Goal: Information Seeking & Learning: Learn about a topic

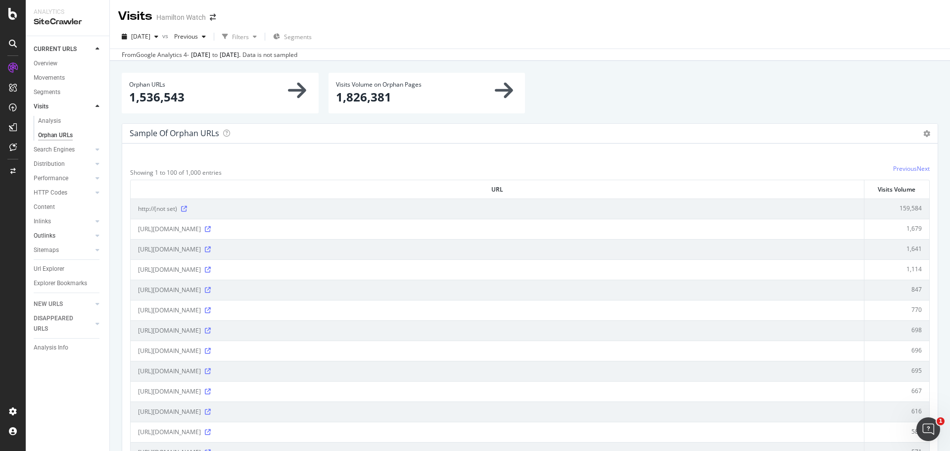
click at [65, 233] on link "Outlinks" at bounding box center [63, 236] width 59 height 10
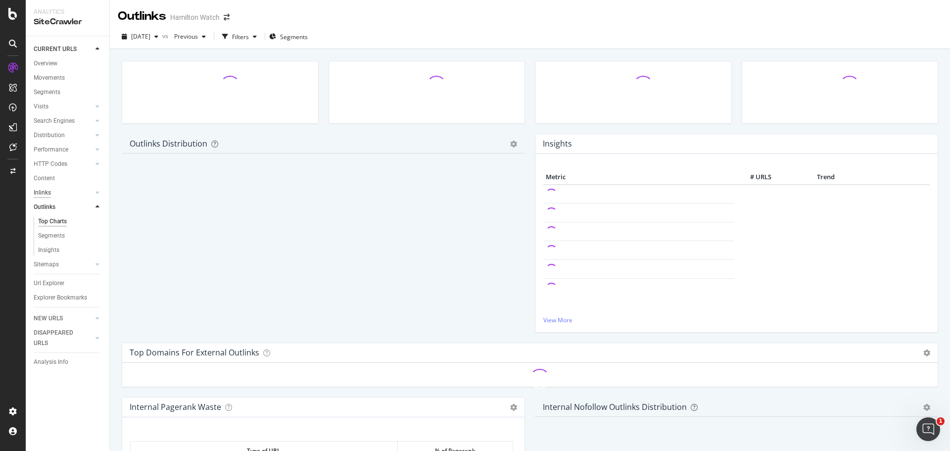
click at [48, 192] on div "Inlinks" at bounding box center [42, 192] width 17 height 10
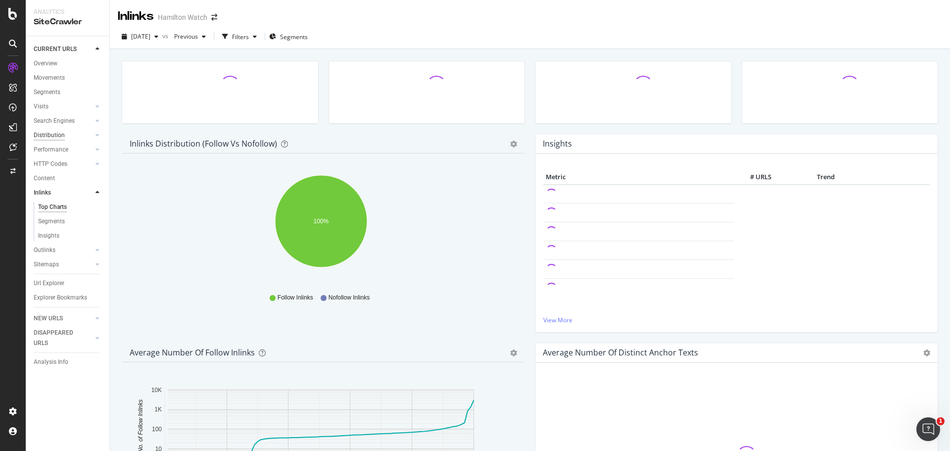
click at [55, 137] on div "Distribution" at bounding box center [49, 135] width 31 height 10
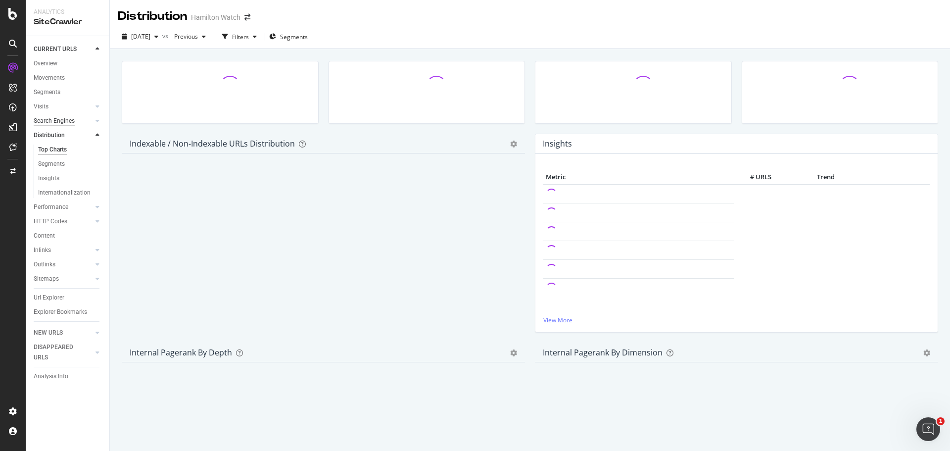
drag, startPoint x: 57, startPoint y: 117, endPoint x: 69, endPoint y: 123, distance: 13.1
click at [57, 117] on div "Search Engines" at bounding box center [54, 121] width 41 height 10
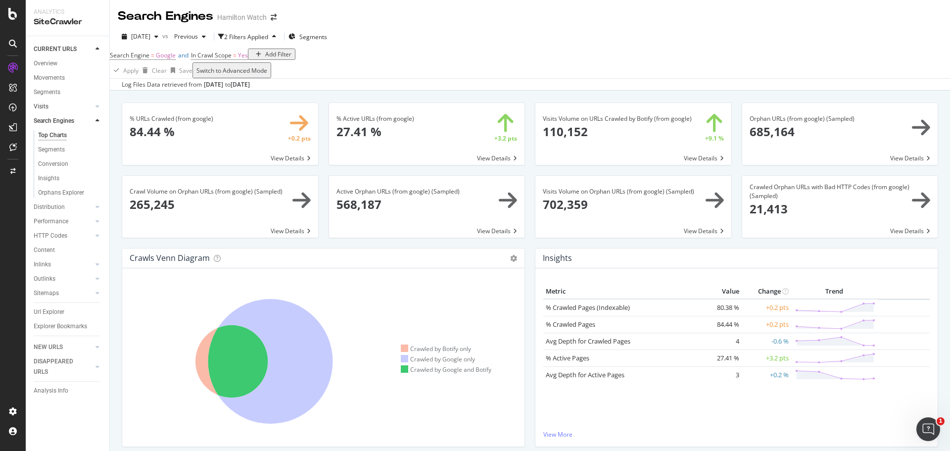
click at [68, 104] on link "Visits" at bounding box center [63, 106] width 59 height 10
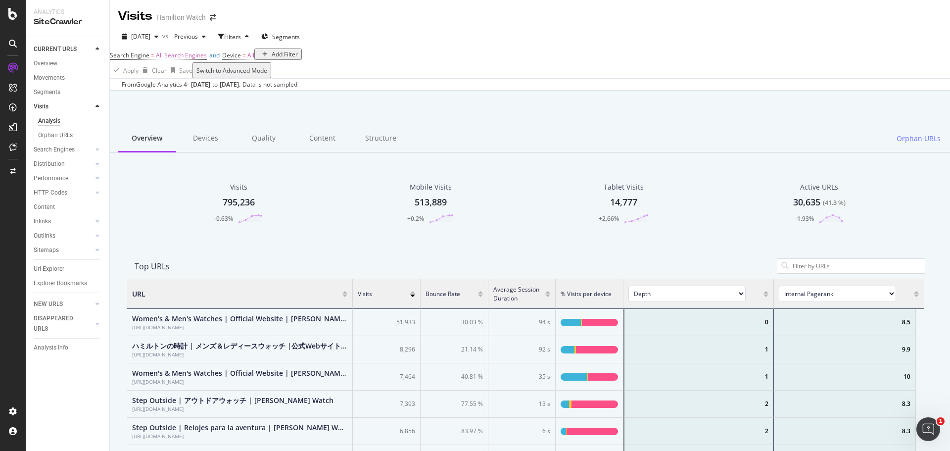
scroll to position [289, 790]
click at [50, 321] on div "DISAPPEARED URLS" at bounding box center [59, 323] width 50 height 21
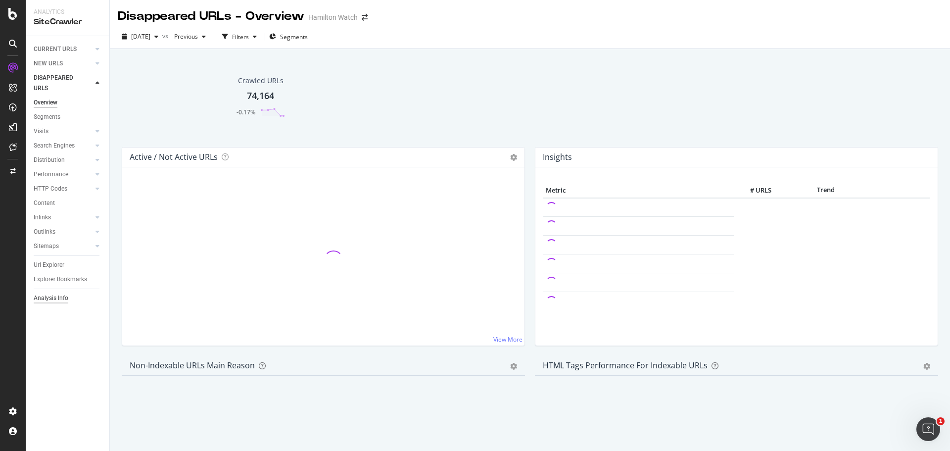
click at [53, 297] on div "Analysis Info" at bounding box center [51, 298] width 35 height 10
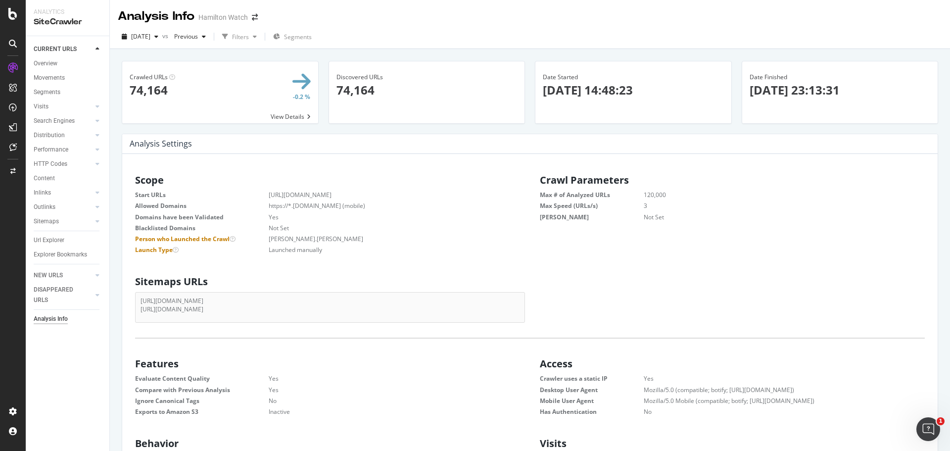
click at [115, 269] on div "Crawled URLs 74,164 -0.2 % View Details Discovered URLs 74,164 Date Started [DA…" at bounding box center [530, 274] width 840 height 451
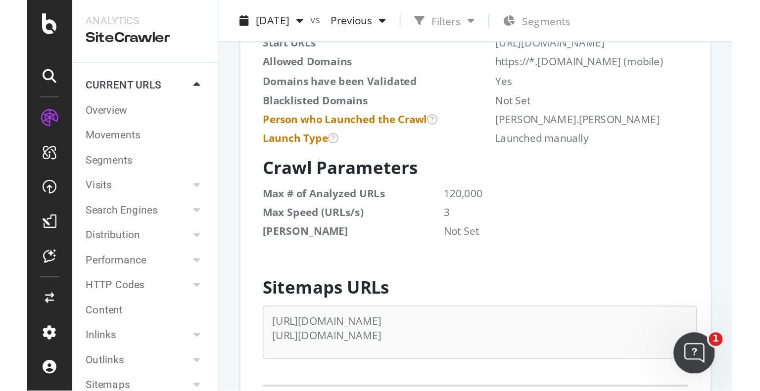
scroll to position [150, 283]
